Goal: Task Accomplishment & Management: Use online tool/utility

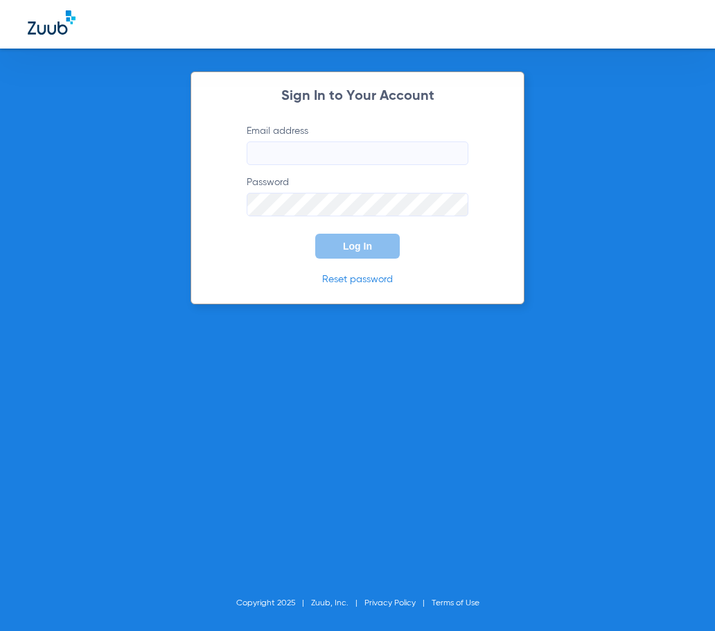
type input "[EMAIL_ADDRESS][DOMAIN_NAME]"
click at [354, 242] on span "Log In" at bounding box center [357, 246] width 29 height 11
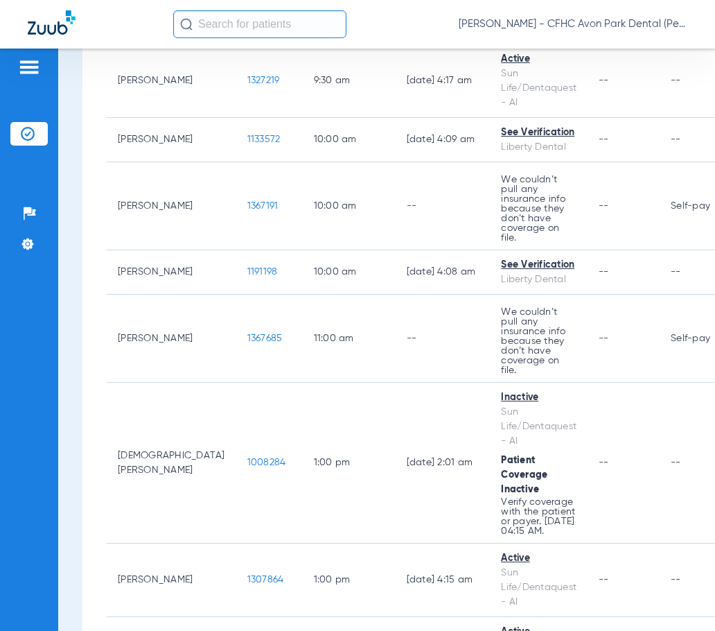
scroll to position [693, 0]
click at [253, 19] on input "text" at bounding box center [259, 24] width 173 height 28
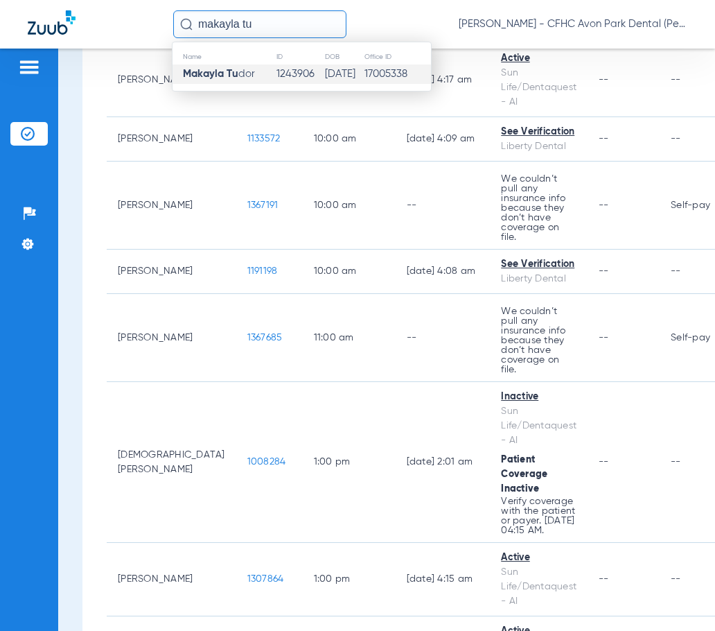
type input "makayla tu"
click at [244, 77] on span "Makayla Tu dor" at bounding box center [219, 74] width 72 height 10
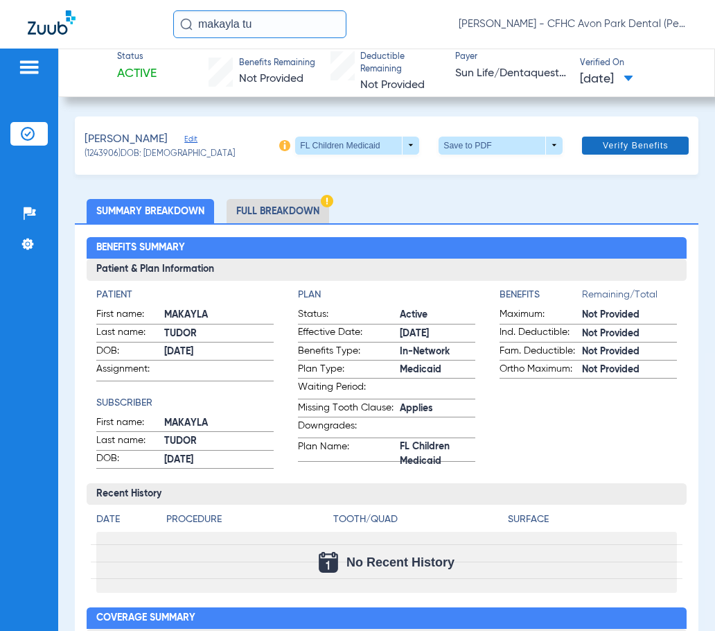
click at [603, 143] on span "Verify Benefits" at bounding box center [636, 145] width 66 height 11
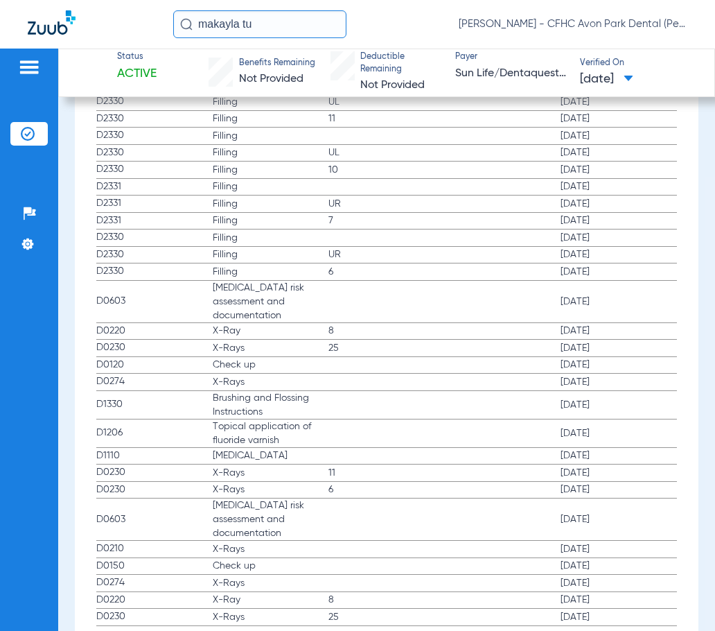
scroll to position [1802, 0]
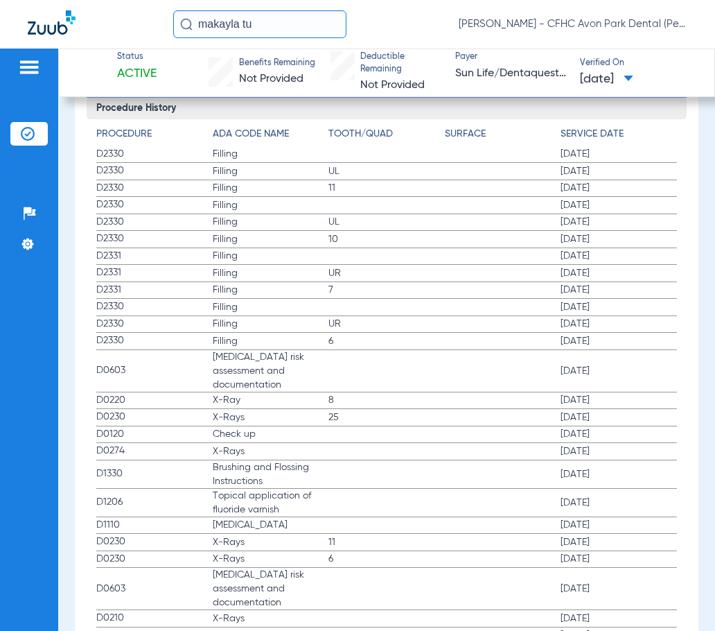
click at [116, 24] on div at bounding box center [101, 24] width 146 height 28
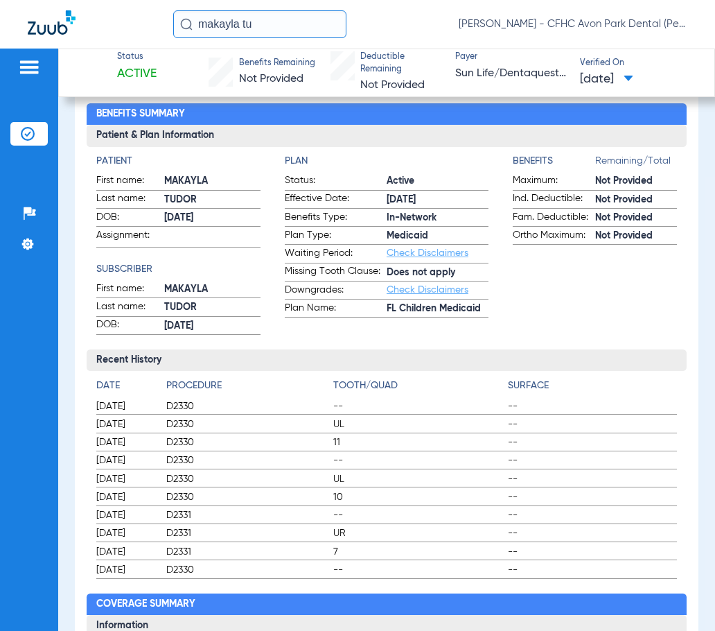
scroll to position [0, 0]
